Goal: Task Accomplishment & Management: Complete application form

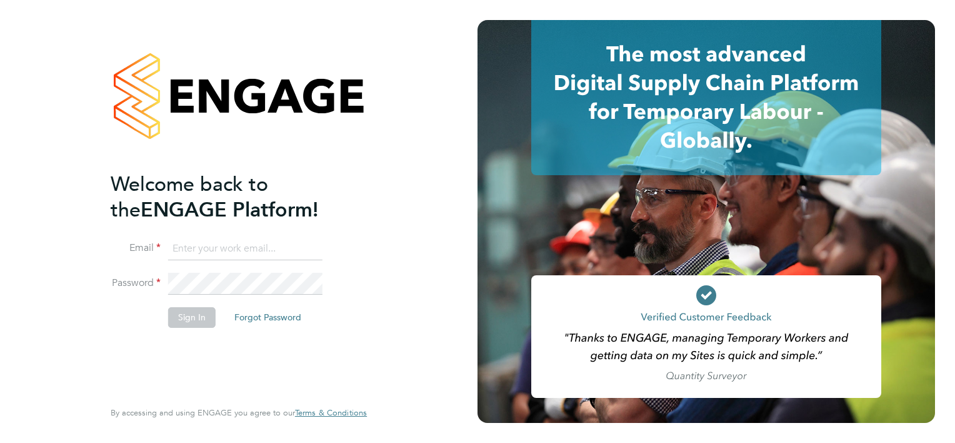
type input "[EMAIL_ADDRESS][DOMAIN_NAME]"
click at [186, 318] on button "Sign In" at bounding box center [192, 317] width 48 height 20
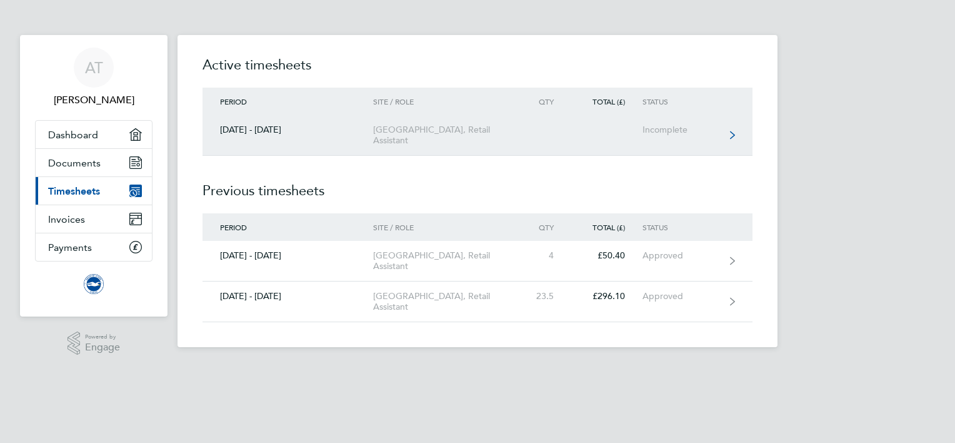
click at [393, 146] on link "[DATE] - [DATE] [GEOGRAPHIC_DATA], Retail Assistant Incomplete" at bounding box center [478, 135] width 550 height 41
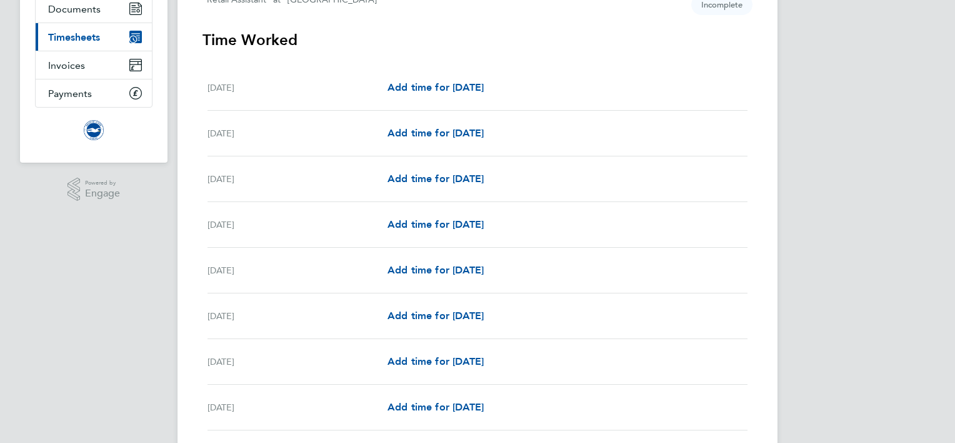
scroll to position [154, 0]
click at [430, 318] on span "Add time for [DATE]" at bounding box center [436, 315] width 96 height 12
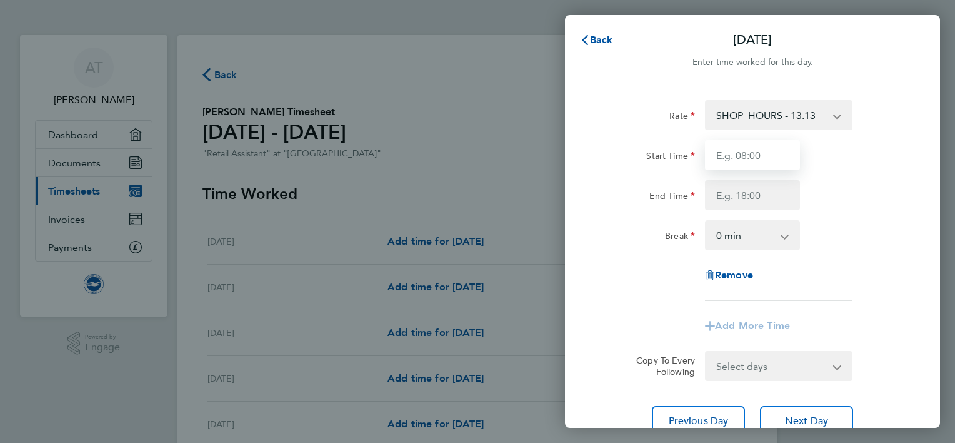
click at [768, 163] on input "Start Time" at bounding box center [752, 155] width 95 height 30
type input "11:00"
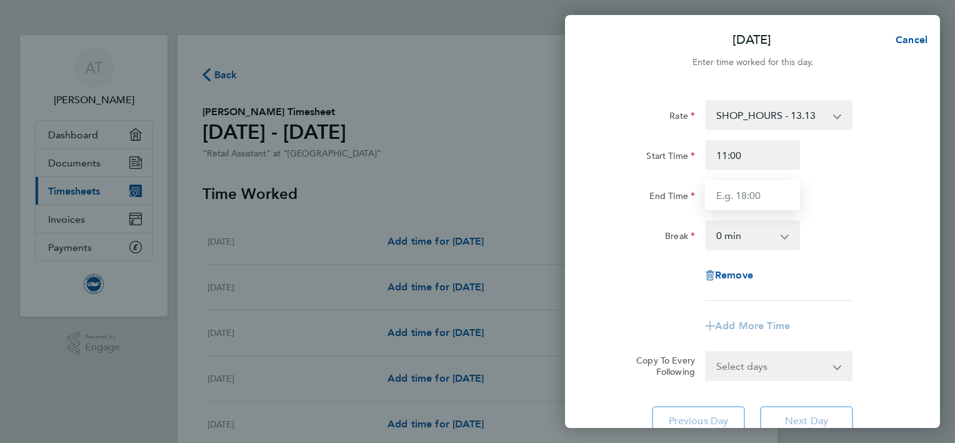
click at [768, 199] on input "End Time" at bounding box center [752, 195] width 95 height 30
type input "20:00"
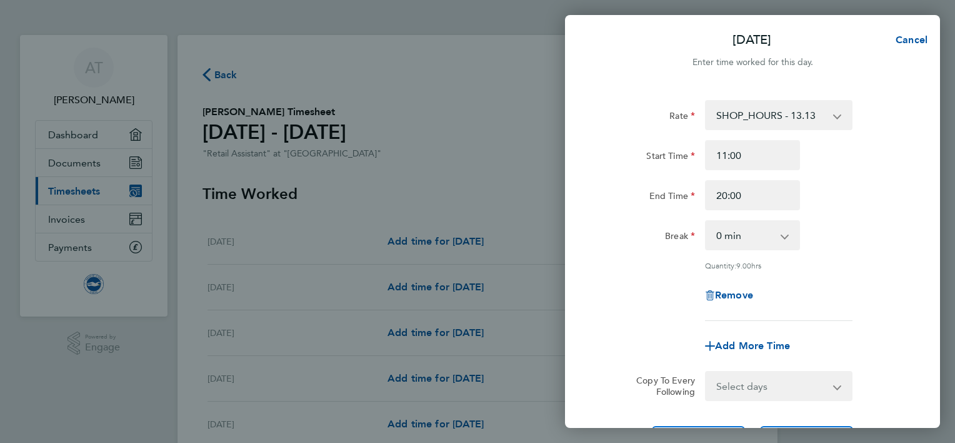
click at [787, 238] on app-icon-cross-button at bounding box center [791, 235] width 15 height 28
click at [787, 242] on app-icon-cross-button at bounding box center [791, 235] width 15 height 28
click at [782, 235] on select "0 min 15 min 30 min 45 min 60 min 75 min 90 min" at bounding box center [746, 235] width 78 height 28
select select "60"
click at [707, 221] on select "0 min 15 min 30 min 45 min 60 min 75 min 90 min" at bounding box center [746, 235] width 78 height 28
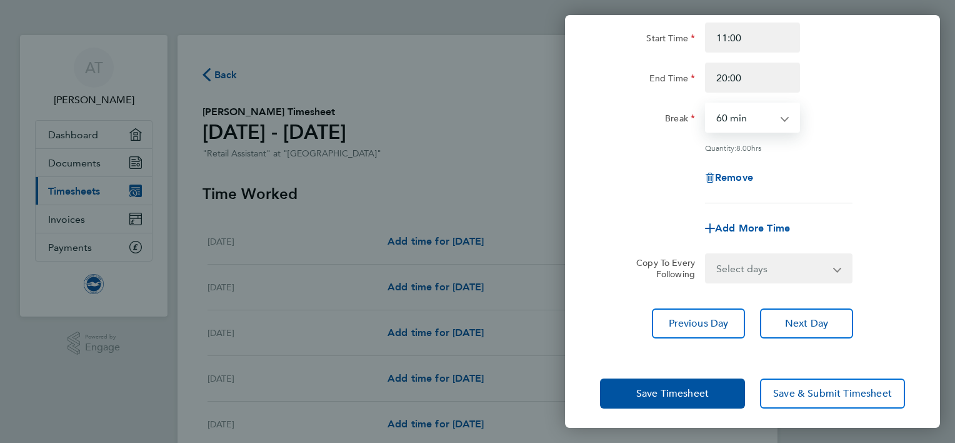
scroll to position [121, 0]
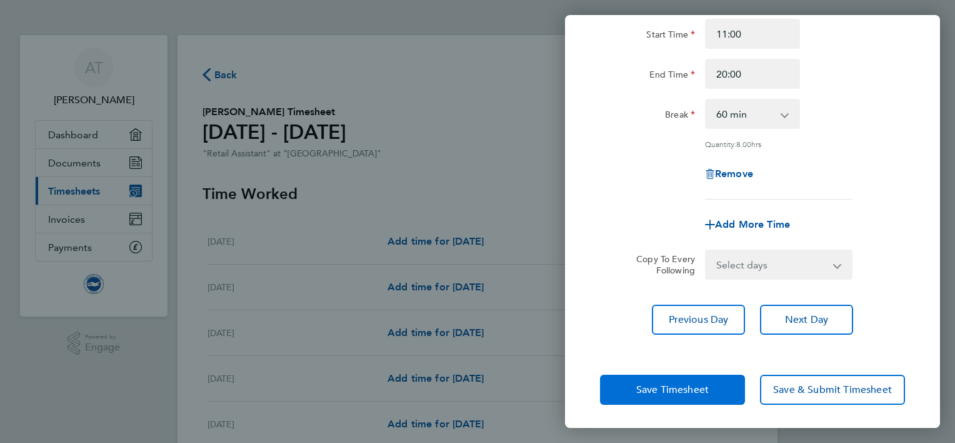
click at [730, 389] on button "Save Timesheet" at bounding box center [672, 390] width 145 height 30
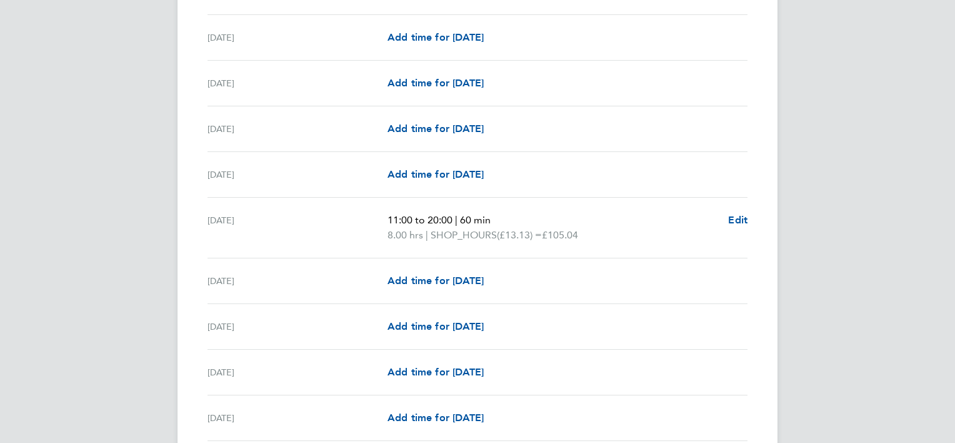
scroll to position [388, 0]
click at [484, 279] on span "Add time for [DATE]" at bounding box center [436, 282] width 96 height 12
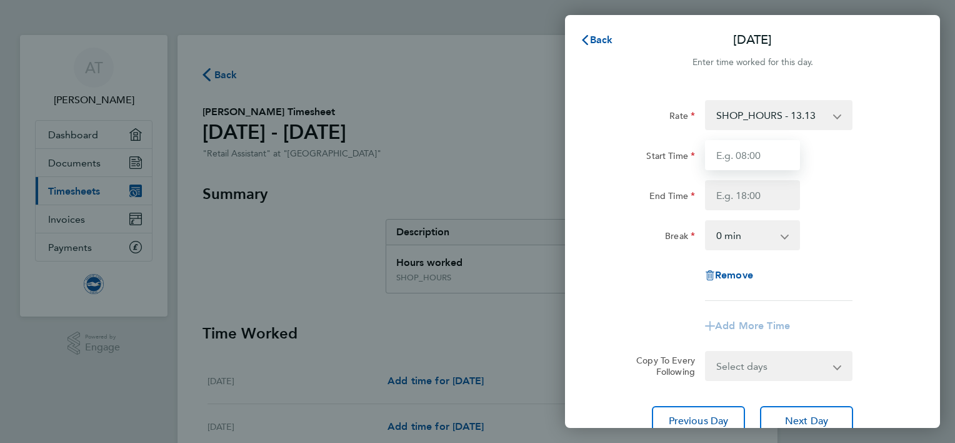
click at [765, 160] on input "Start Time" at bounding box center [752, 155] width 95 height 30
type input "11:00"
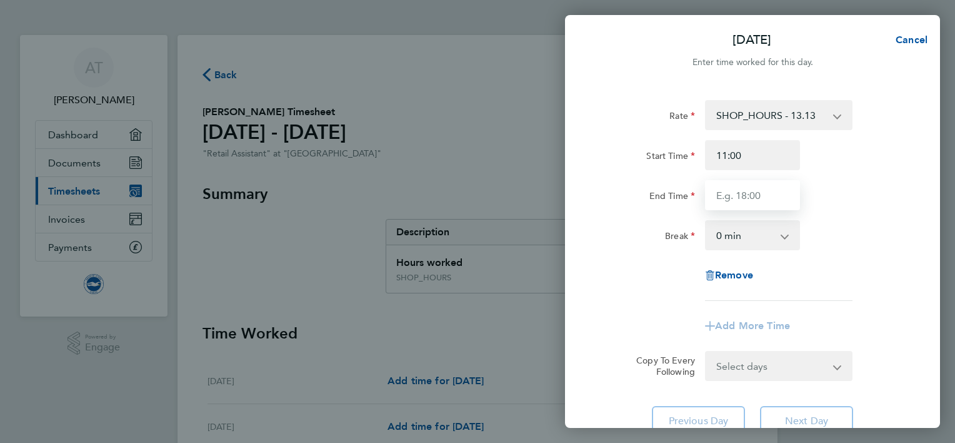
click at [763, 192] on input "End Time" at bounding box center [752, 195] width 95 height 30
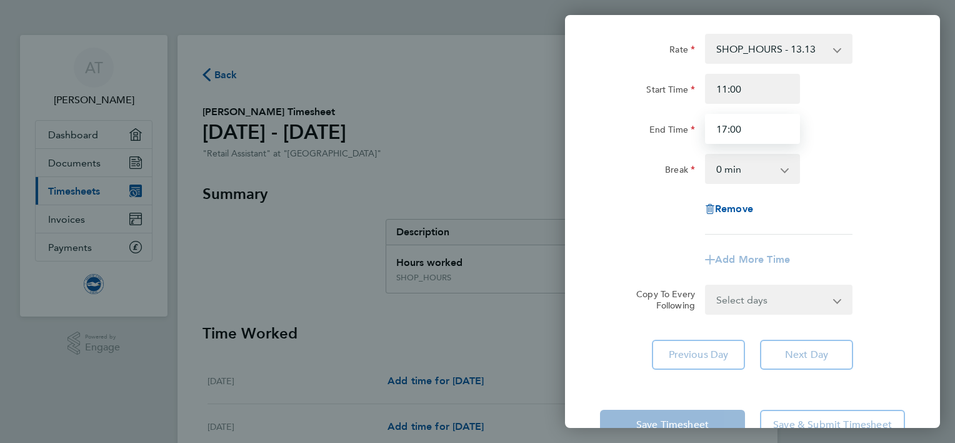
scroll to position [67, 0]
type input "17:00"
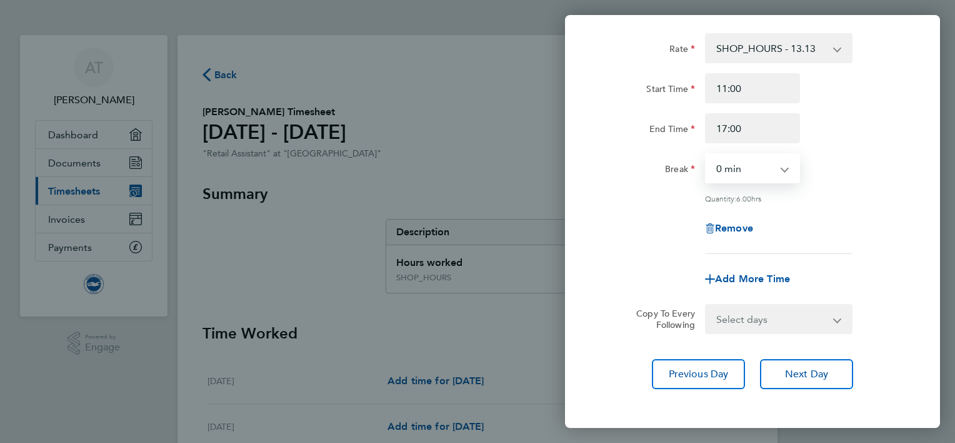
click at [782, 171] on select "0 min 15 min 30 min 45 min 60 min 75 min 90 min" at bounding box center [746, 168] width 78 height 28
select select "30"
click at [707, 154] on select "0 min 15 min 30 min 45 min 60 min 75 min 90 min" at bounding box center [746, 168] width 78 height 28
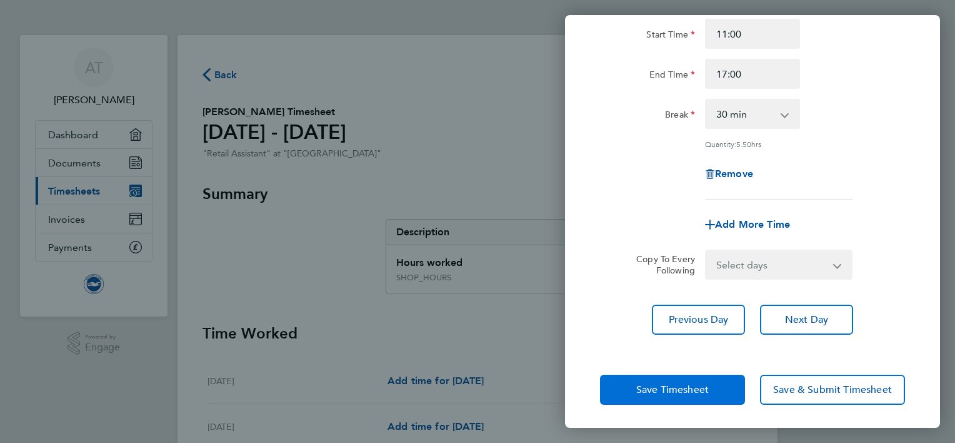
click at [718, 398] on button "Save Timesheet" at bounding box center [672, 390] width 145 height 30
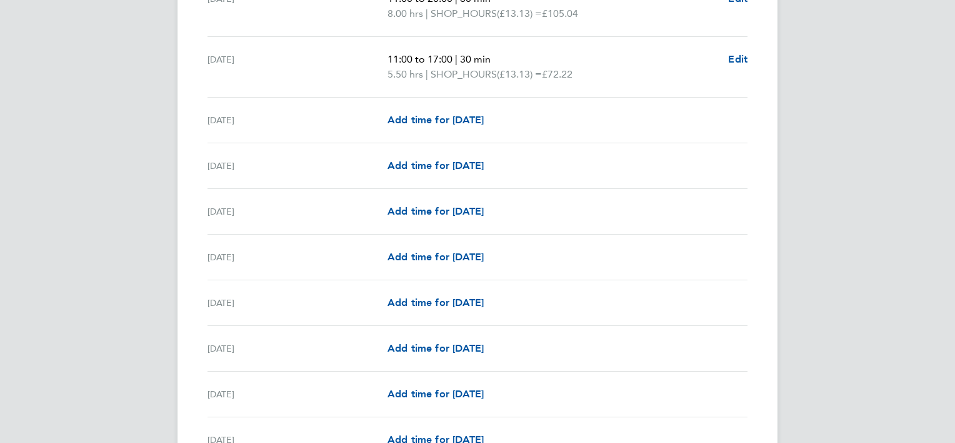
scroll to position [610, 0]
click at [481, 348] on span "Add time for [DATE]" at bounding box center [436, 348] width 96 height 12
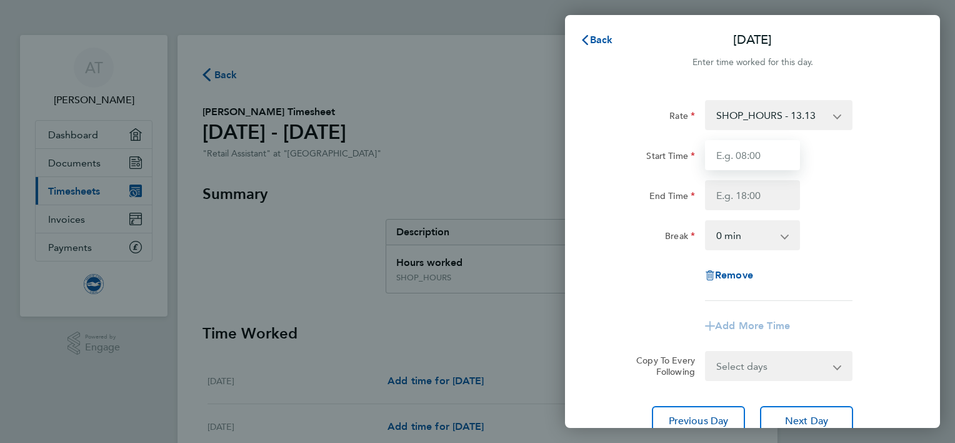
click at [774, 158] on input "Start Time" at bounding box center [752, 155] width 95 height 30
type input "11:00"
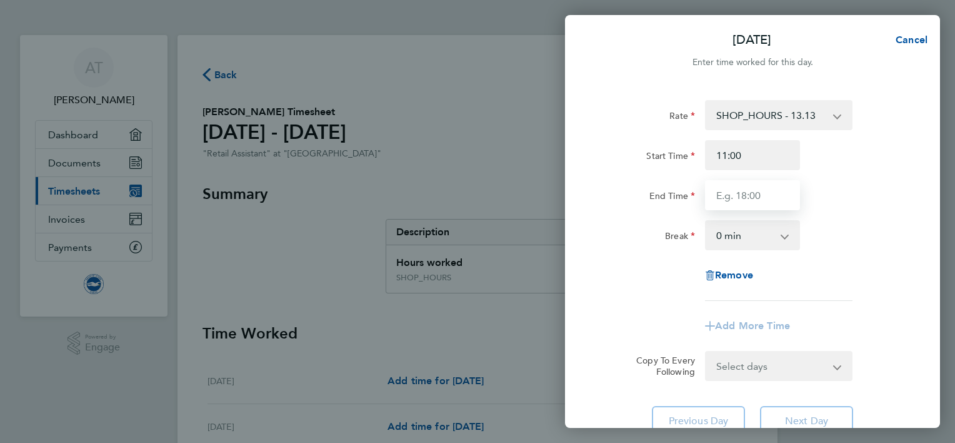
click at [769, 198] on input "End Time" at bounding box center [752, 195] width 95 height 30
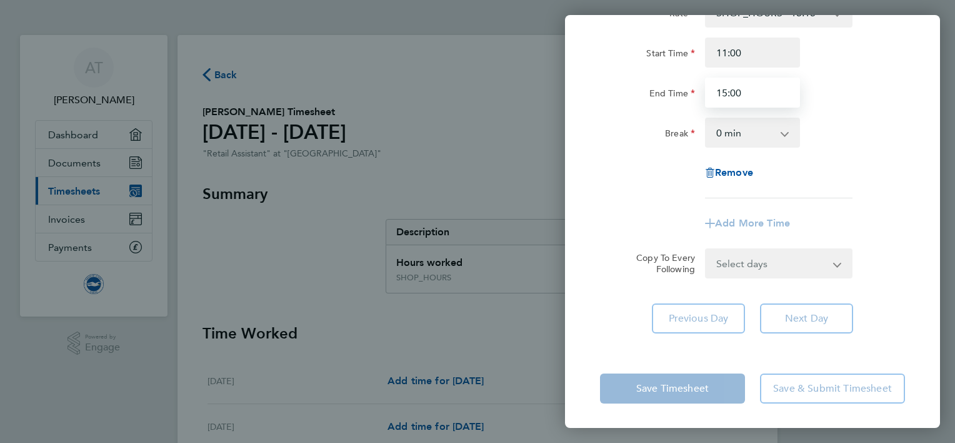
type input "15:00"
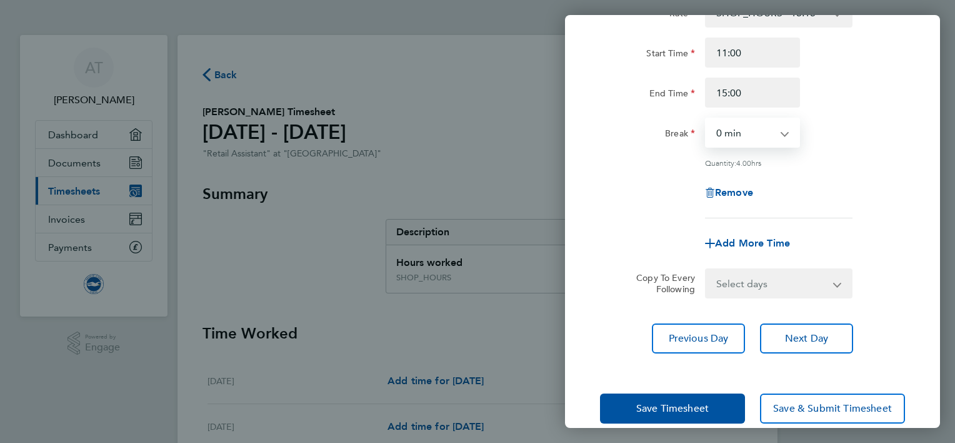
click at [770, 135] on select "0 min 15 min 30 min 45 min 60 min 75 min 90 min" at bounding box center [746, 133] width 78 height 28
click at [707, 119] on select "0 min 15 min 30 min 45 min 60 min 75 min 90 min" at bounding box center [746, 133] width 78 height 28
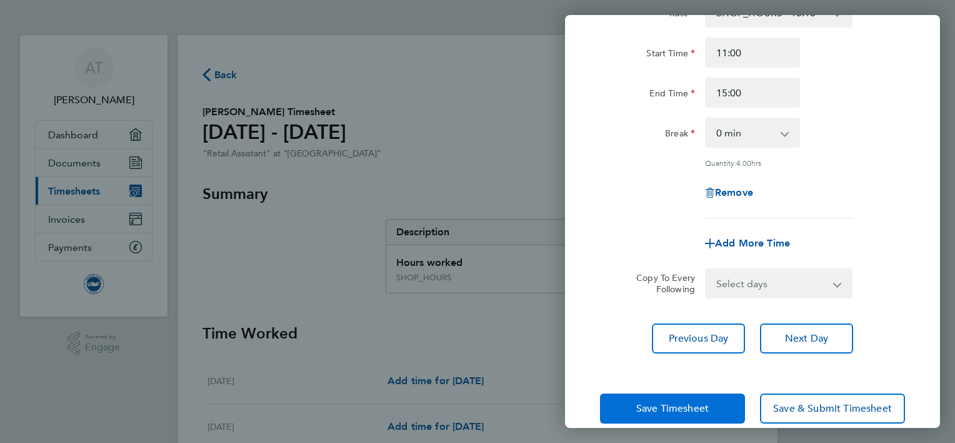
click at [709, 410] on button "Save Timesheet" at bounding box center [672, 408] width 145 height 30
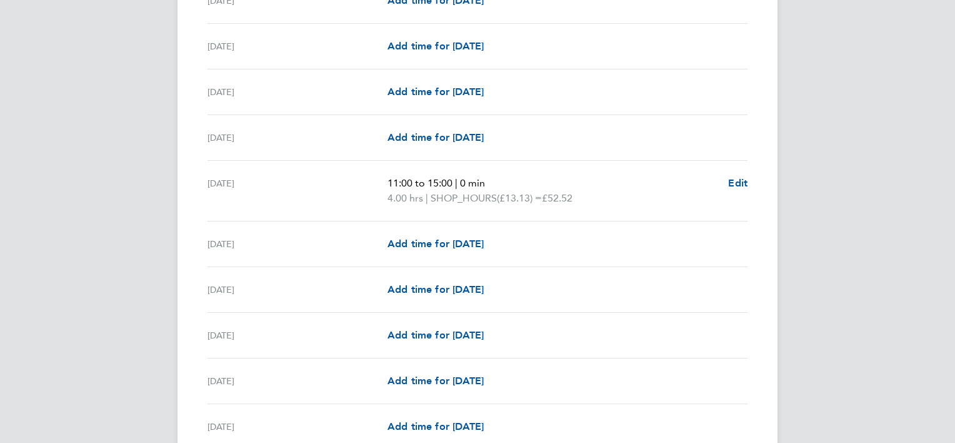
scroll to position [777, 0]
click at [461, 330] on span "Add time for [DATE]" at bounding box center [436, 334] width 96 height 12
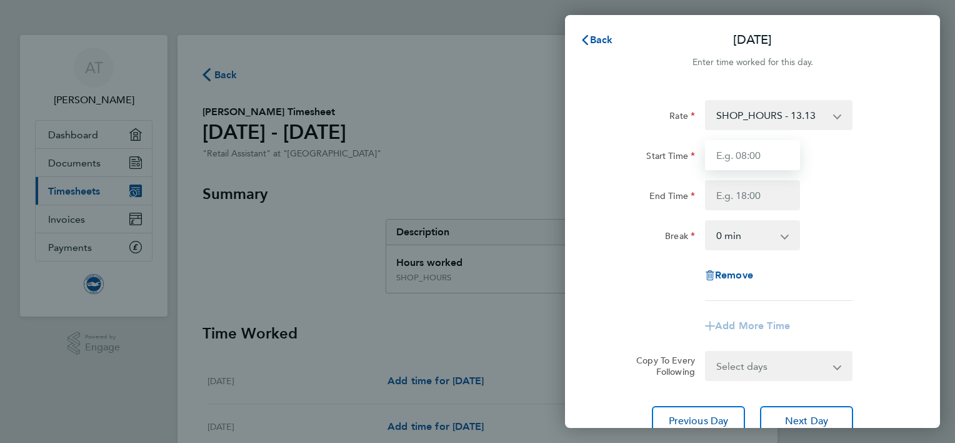
click at [770, 161] on input "Start Time" at bounding box center [752, 155] width 95 height 30
type input "11:00"
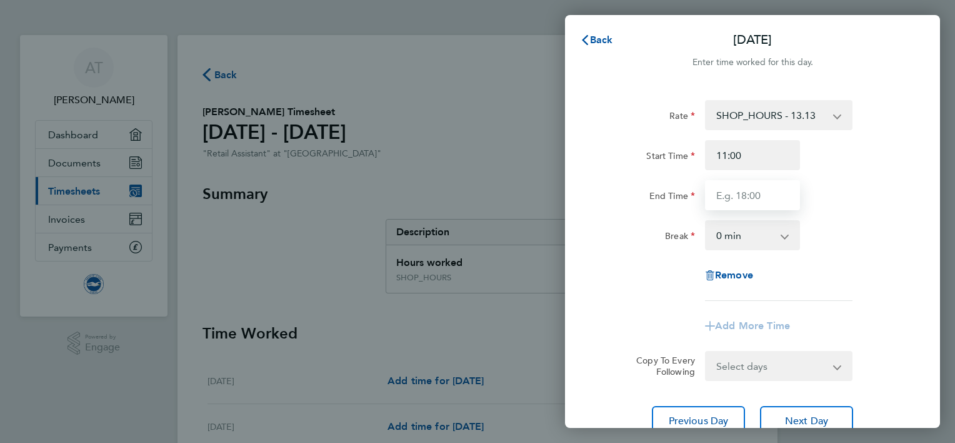
click at [769, 188] on input "End Time" at bounding box center [752, 195] width 95 height 30
type input "15:00"
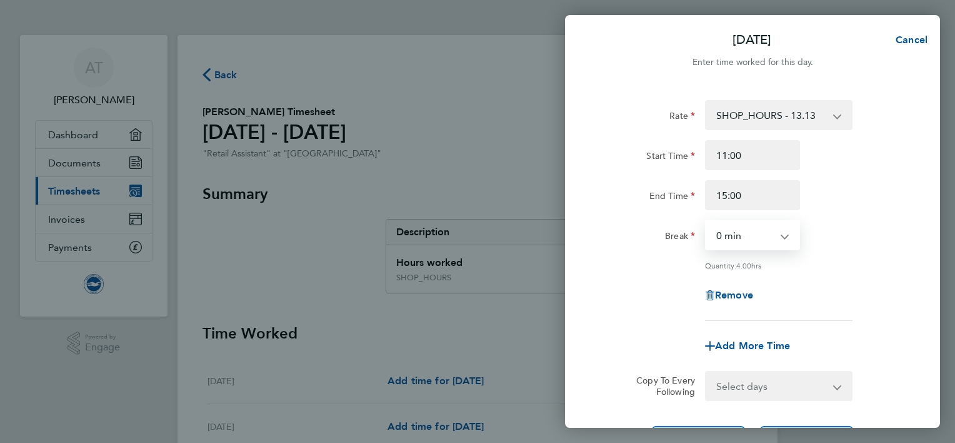
click at [763, 248] on select "0 min 15 min 30 min 45 min 60 min 75 min 90 min" at bounding box center [746, 235] width 78 height 28
click at [707, 221] on select "0 min 15 min 30 min 45 min 60 min 75 min 90 min" at bounding box center [746, 235] width 78 height 28
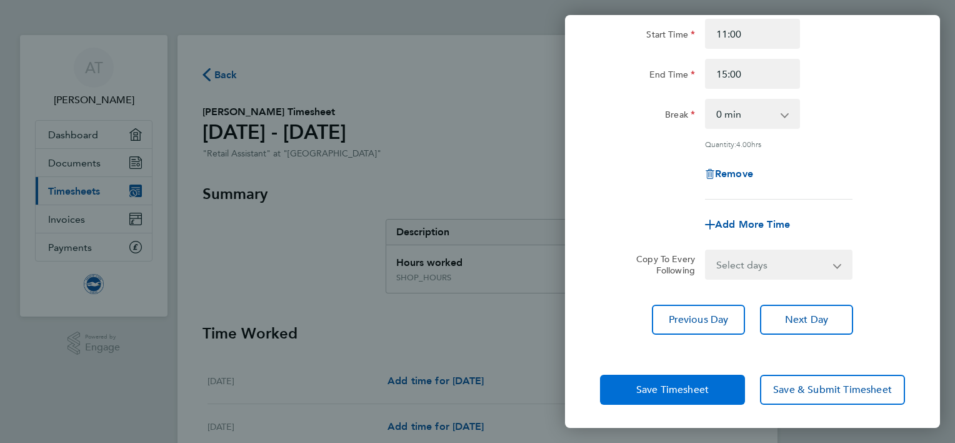
click at [708, 386] on span "Save Timesheet" at bounding box center [673, 389] width 73 height 13
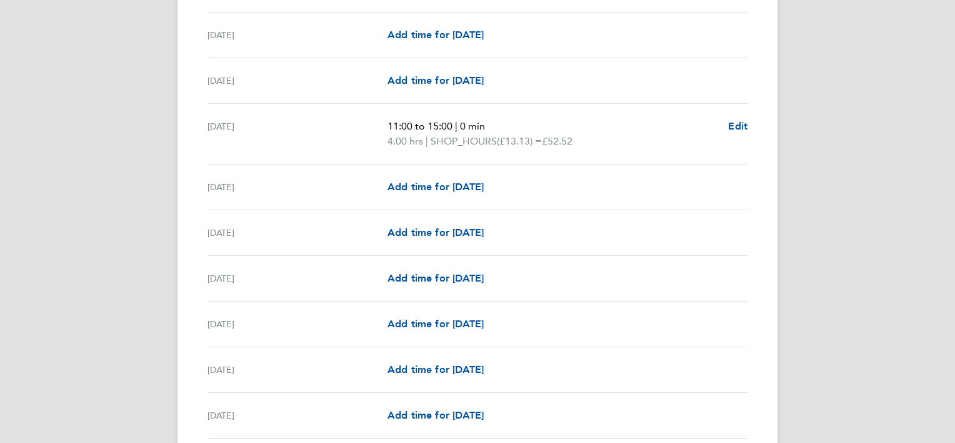
scroll to position [985, 0]
click at [453, 320] on span "Add time for [DATE]" at bounding box center [436, 322] width 96 height 12
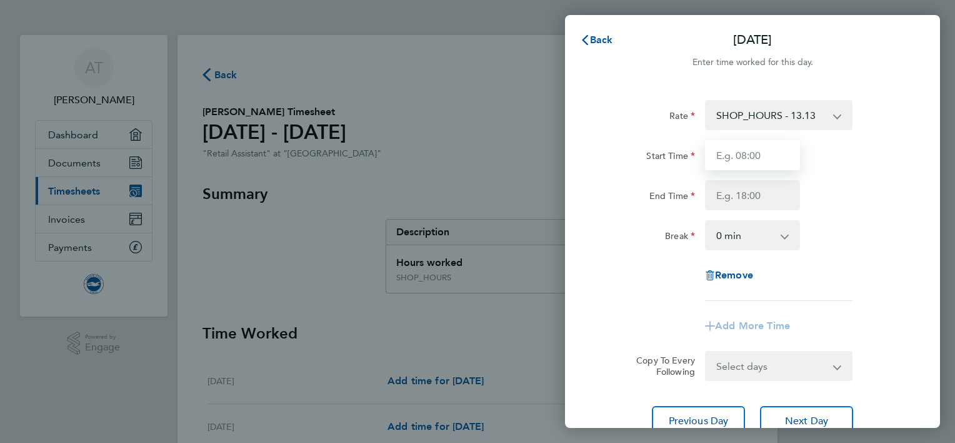
click at [767, 165] on input "Start Time" at bounding box center [752, 155] width 95 height 30
type input "11:30"
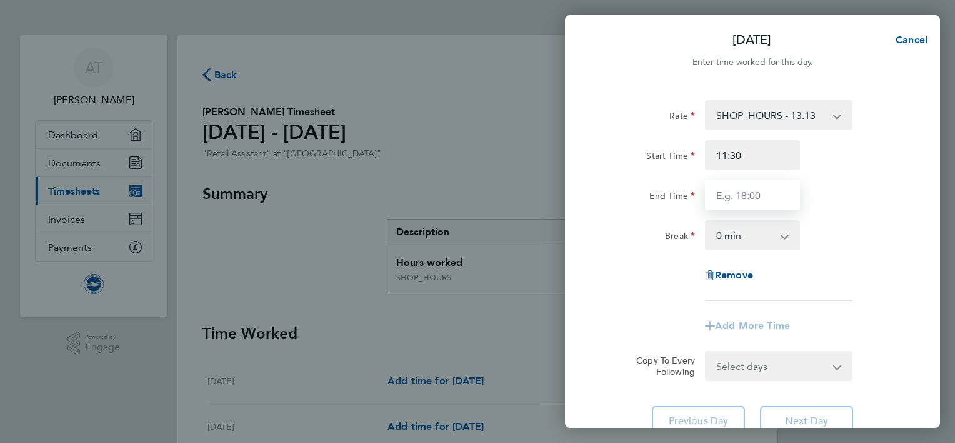
click at [753, 202] on input "End Time" at bounding box center [752, 195] width 95 height 30
type input "18:30"
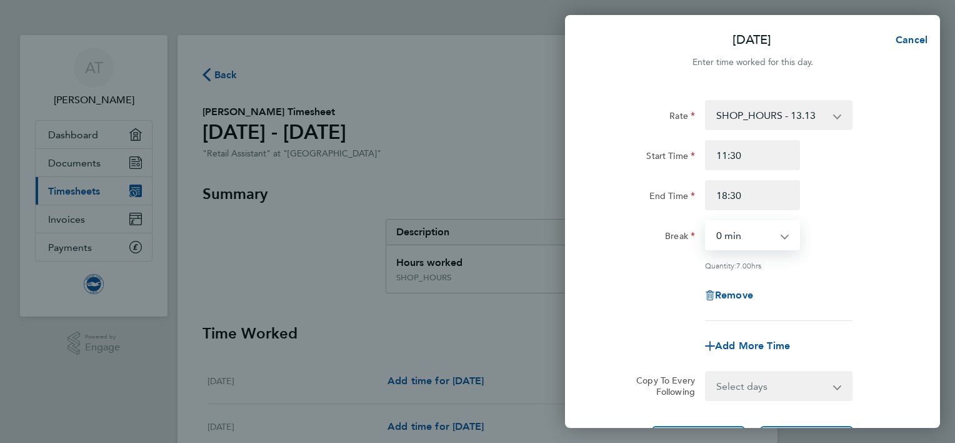
click at [758, 233] on select "0 min 15 min 30 min 45 min 60 min 75 min 90 min" at bounding box center [746, 235] width 78 height 28
select select "60"
click at [707, 221] on select "0 min 15 min 30 min 45 min 60 min 75 min 90 min" at bounding box center [746, 235] width 78 height 28
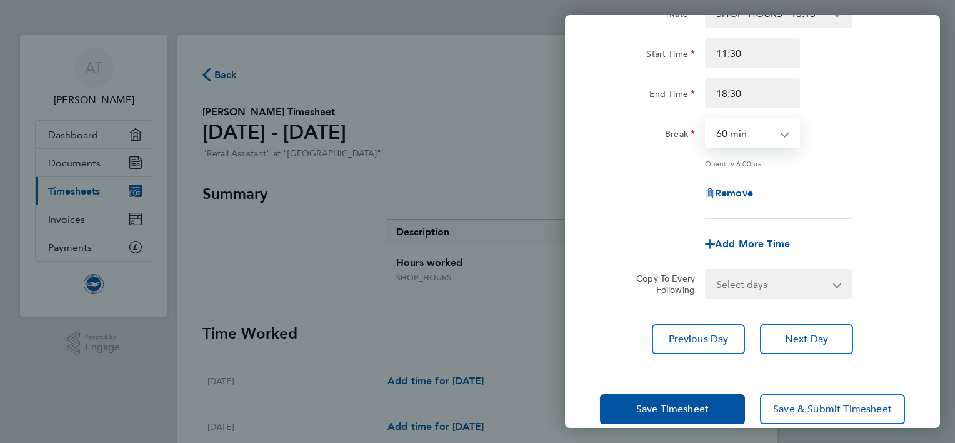
scroll to position [121, 0]
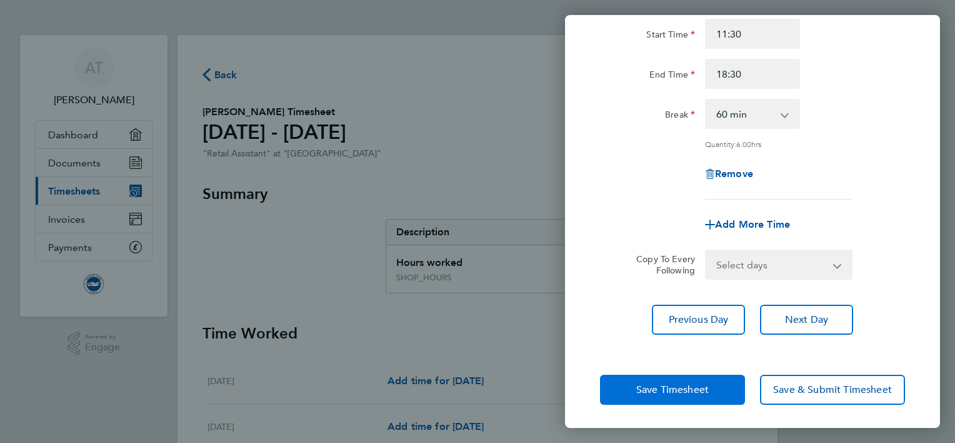
click at [694, 393] on button "Save Timesheet" at bounding box center [672, 390] width 145 height 30
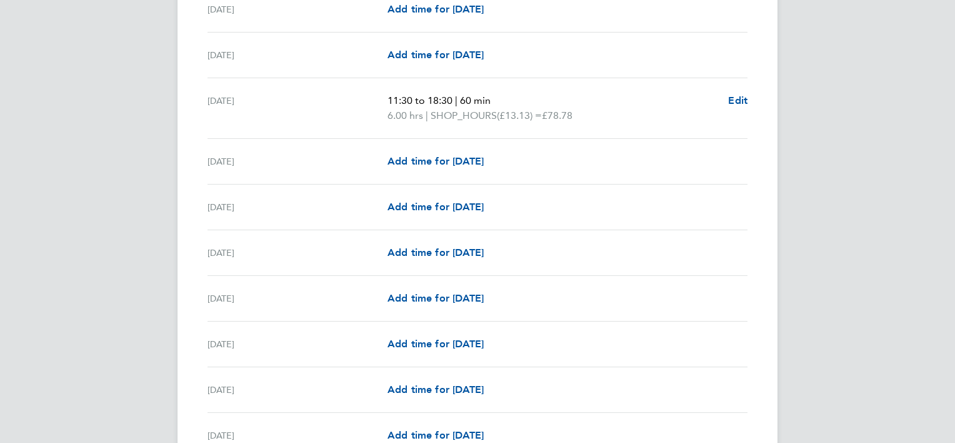
scroll to position [1211, 0]
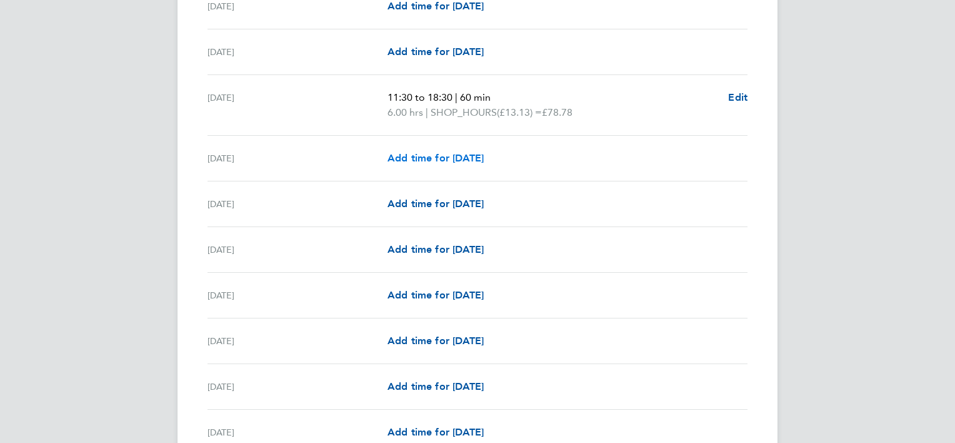
click at [481, 151] on link "Add time for [DATE]" at bounding box center [436, 158] width 96 height 15
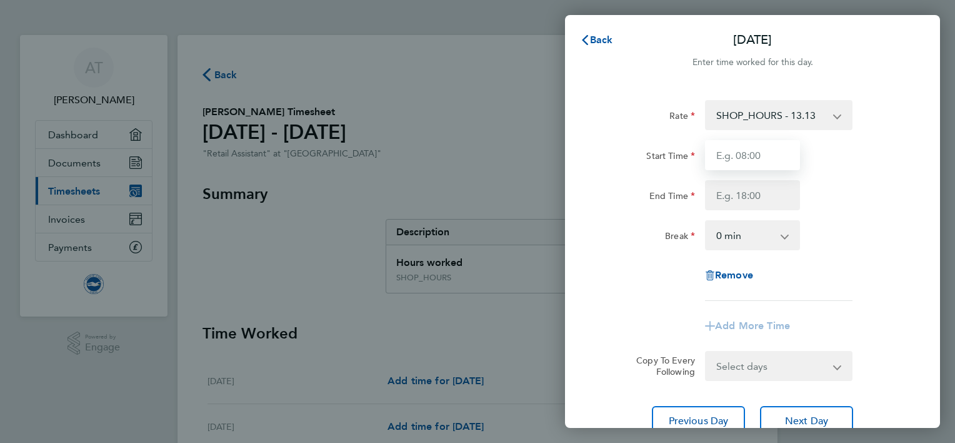
click at [785, 163] on input "Start Time" at bounding box center [752, 155] width 95 height 30
type input "10:00"
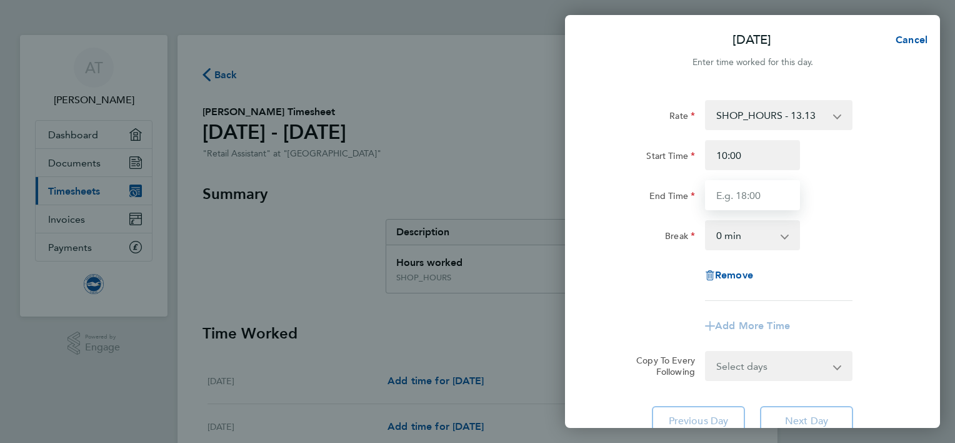
click at [775, 184] on input "End Time" at bounding box center [752, 195] width 95 height 30
type input "16:00"
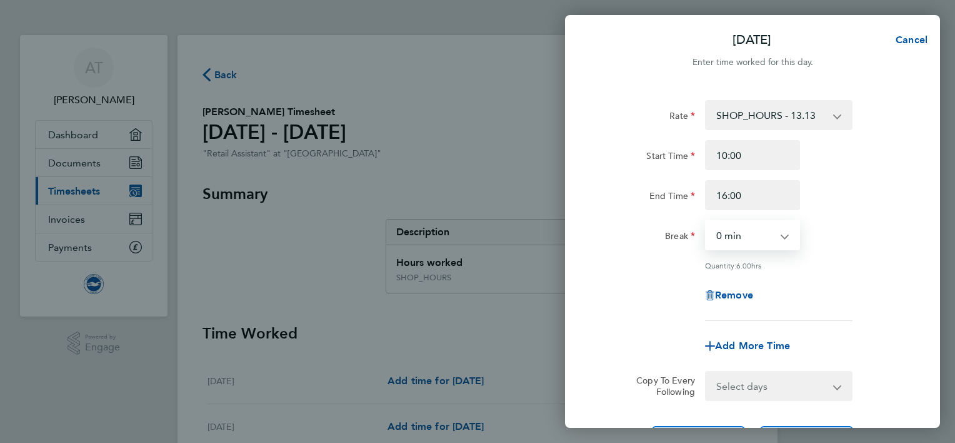
click at [759, 245] on select "0 min 15 min 30 min 45 min 60 min 75 min 90 min" at bounding box center [746, 235] width 78 height 28
select select "30"
click at [707, 221] on select "0 min 15 min 30 min 45 min 60 min 75 min 90 min" at bounding box center [746, 235] width 78 height 28
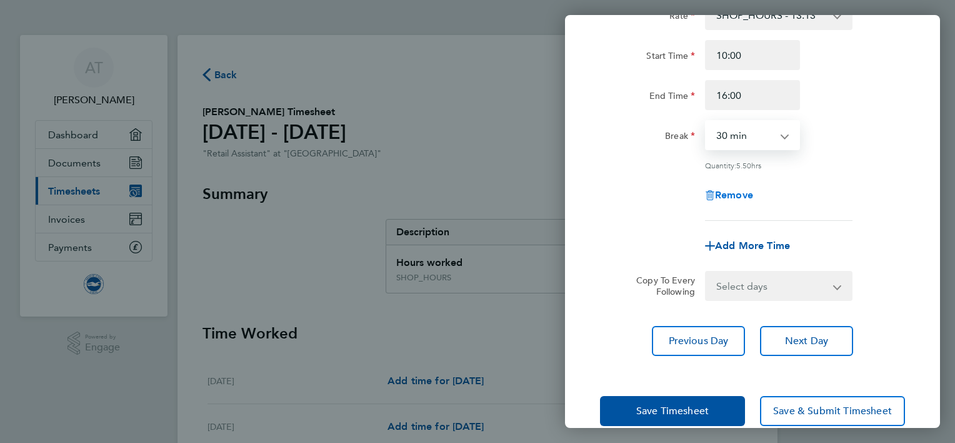
scroll to position [121, 0]
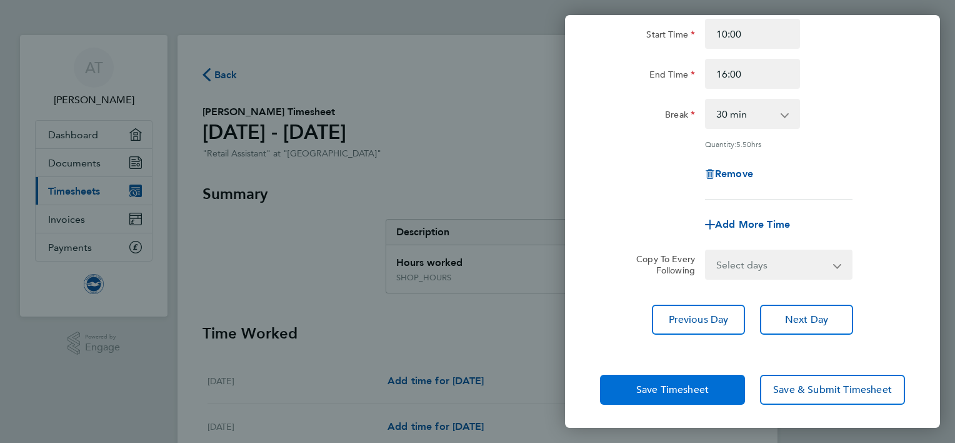
click at [682, 397] on button "Save Timesheet" at bounding box center [672, 390] width 145 height 30
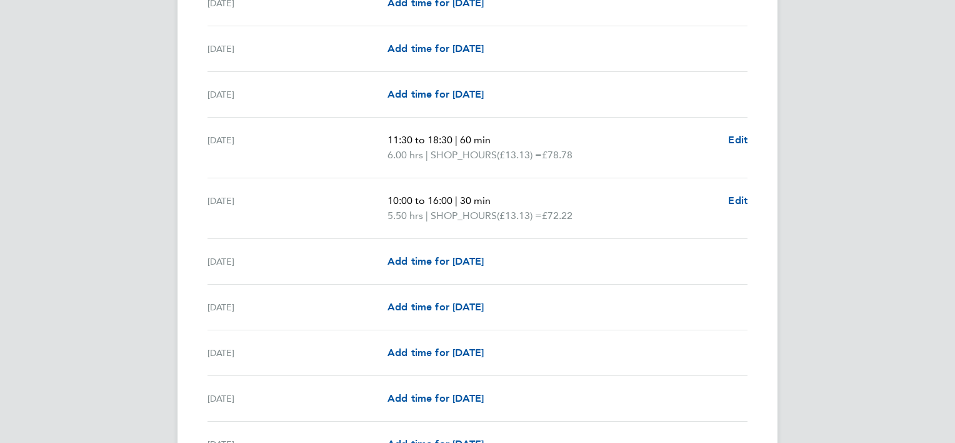
scroll to position [1168, 0]
click at [484, 258] on span "Add time for [DATE]" at bounding box center [436, 261] width 96 height 12
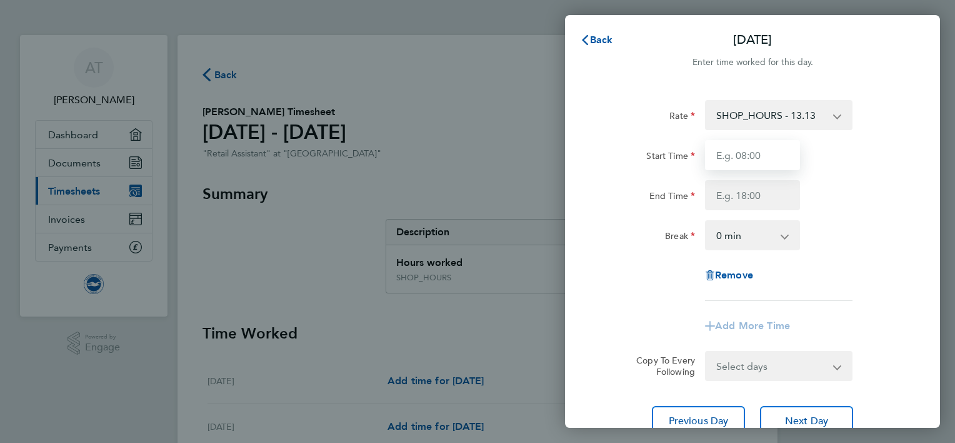
click at [768, 158] on input "Start Time" at bounding box center [752, 155] width 95 height 30
type input "10:30"
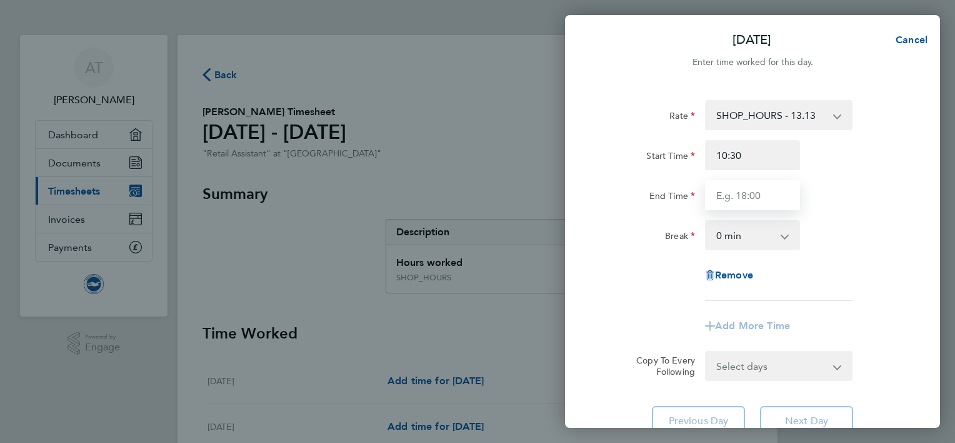
click at [763, 199] on input "End Time" at bounding box center [752, 195] width 95 height 30
type input "17:00"
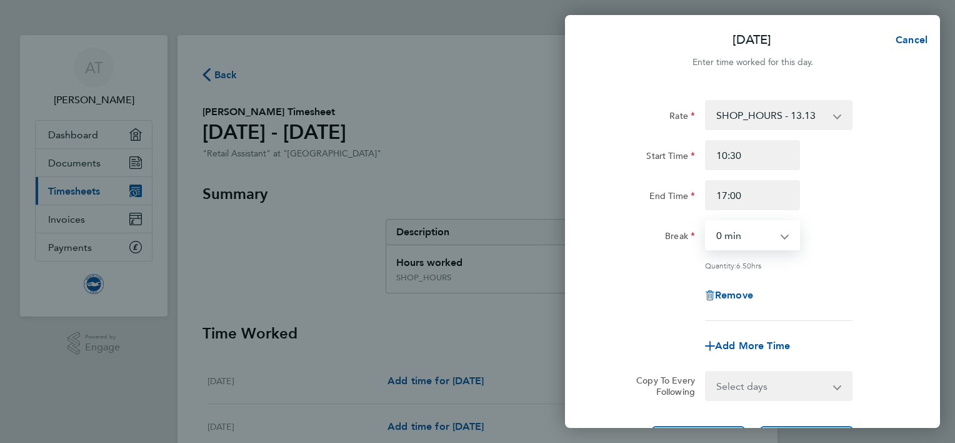
click at [760, 236] on select "0 min 15 min 30 min 45 min 60 min 75 min 90 min" at bounding box center [746, 235] width 78 height 28
select select "30"
click at [707, 221] on select "0 min 15 min 30 min 45 min 60 min 75 min 90 min" at bounding box center [746, 235] width 78 height 28
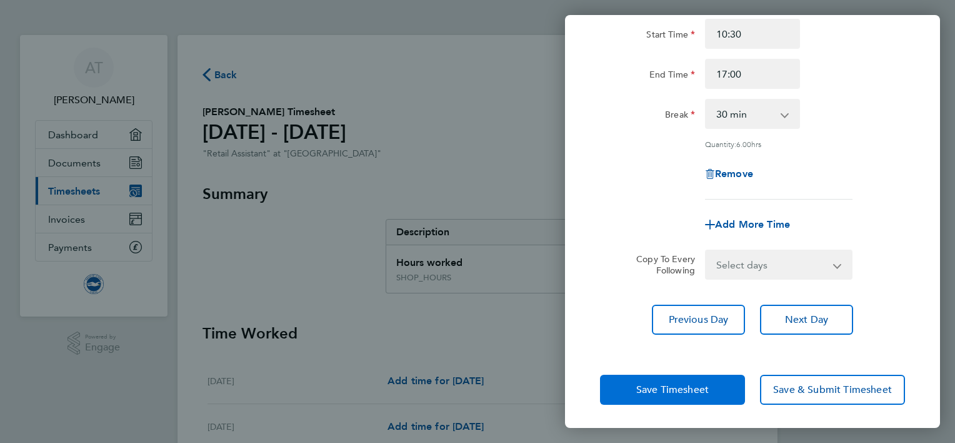
click at [703, 390] on span "Save Timesheet" at bounding box center [673, 389] width 73 height 13
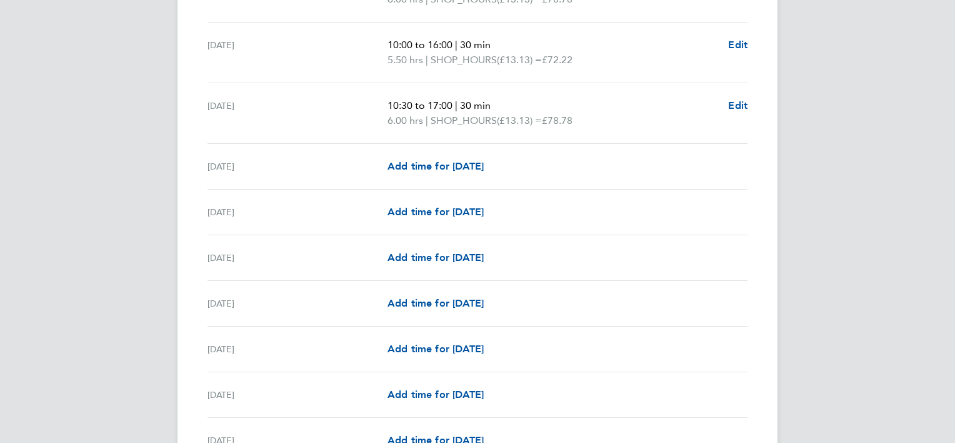
scroll to position [1306, 0]
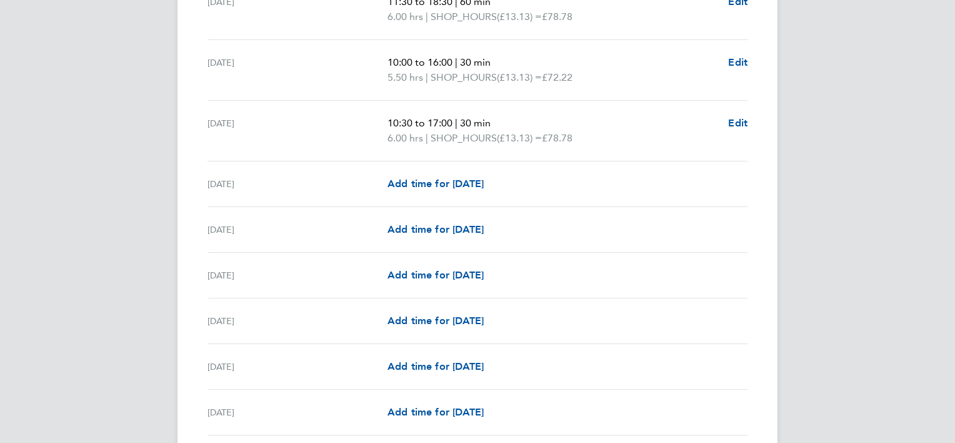
click at [458, 285] on div "[DATE] Add time for [DATE] Add time for [DATE]" at bounding box center [478, 276] width 540 height 46
click at [458, 274] on span "Add time for [DATE]" at bounding box center [436, 275] width 96 height 12
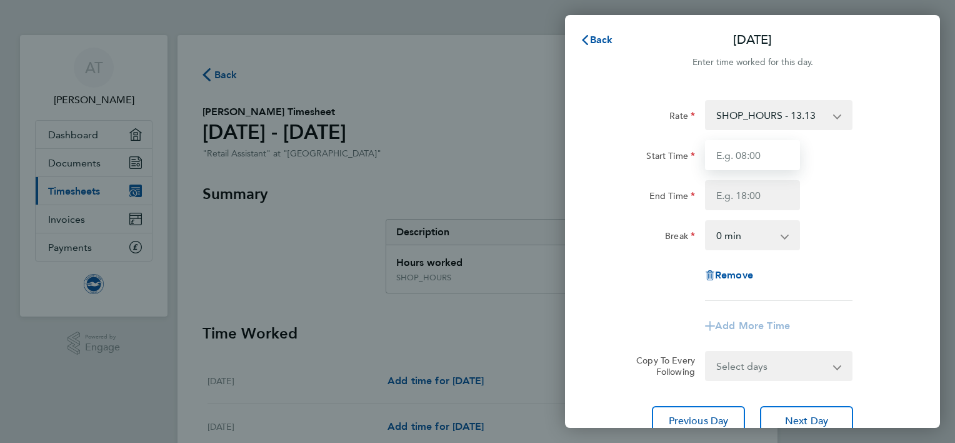
click at [772, 151] on input "Start Time" at bounding box center [752, 155] width 95 height 30
type input "11:00"
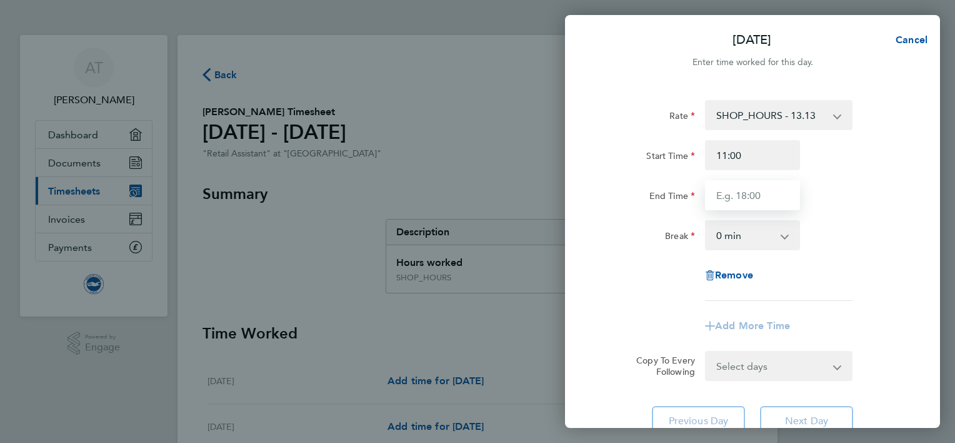
click at [765, 190] on input "End Time" at bounding box center [752, 195] width 95 height 30
type input "15:00"
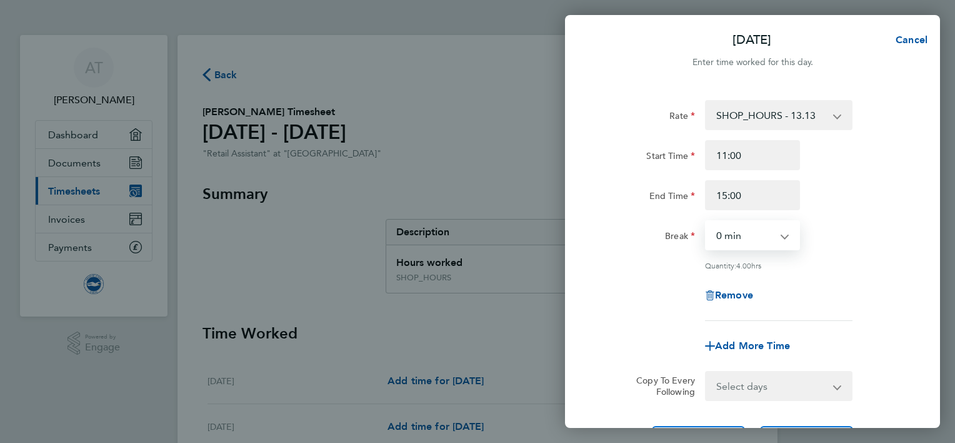
click at [765, 233] on select "0 min 15 min 30 min 45 min 60 min 75 min 90 min" at bounding box center [746, 235] width 78 height 28
click at [707, 221] on select "0 min 15 min 30 min 45 min 60 min 75 min 90 min" at bounding box center [746, 235] width 78 height 28
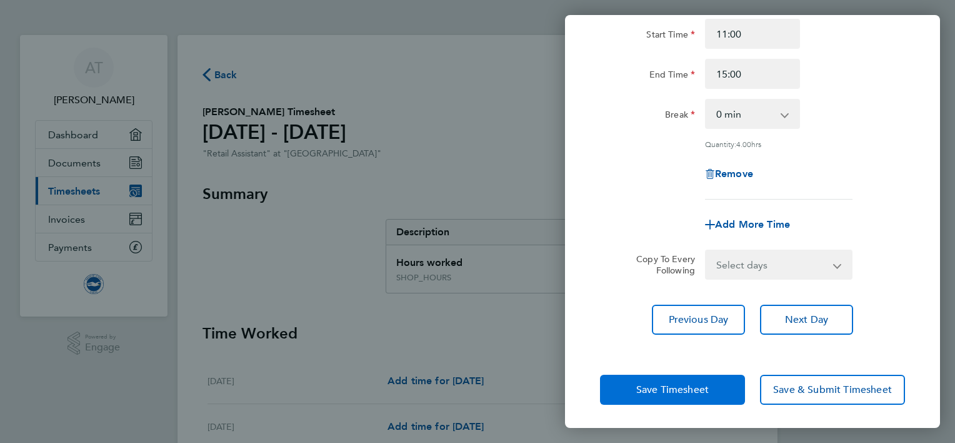
click at [695, 393] on button "Save Timesheet" at bounding box center [672, 390] width 145 height 30
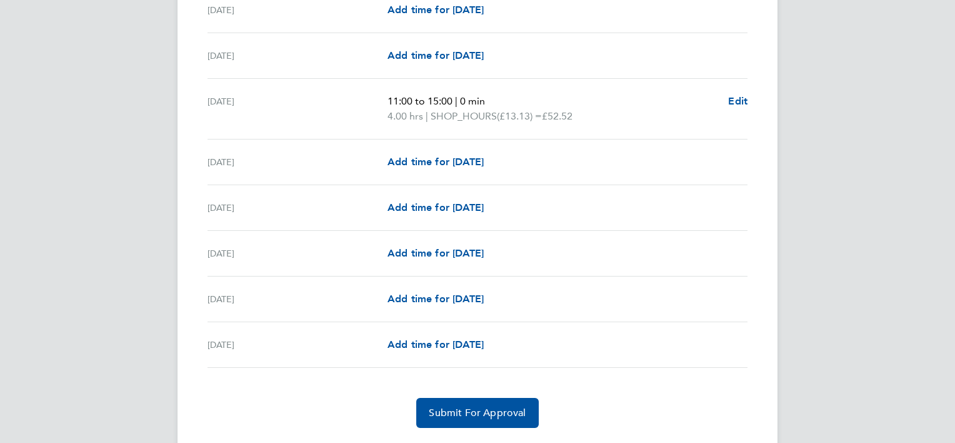
scroll to position [1511, 0]
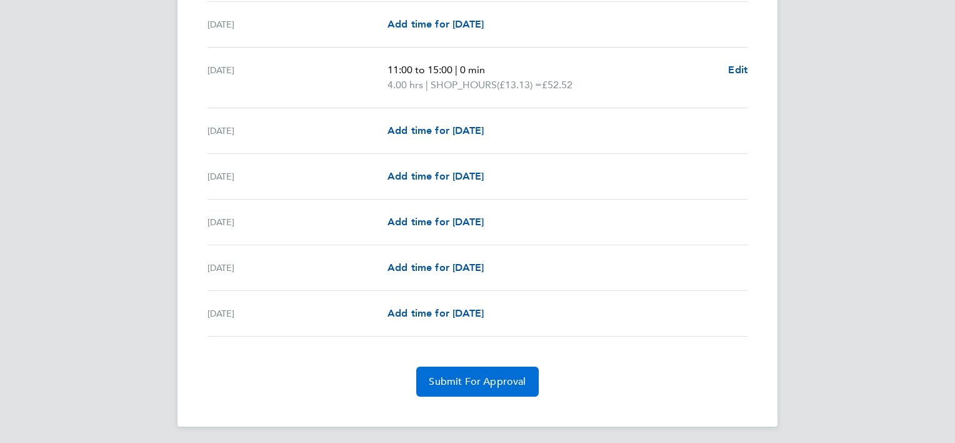
click at [503, 370] on button "Submit For Approval" at bounding box center [477, 381] width 122 height 30
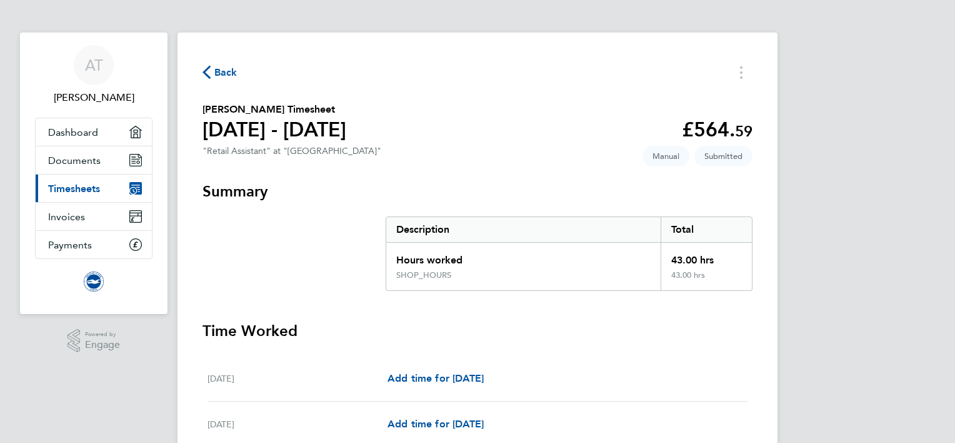
scroll to position [0, 0]
